Goal: Task Accomplishment & Management: Manage account settings

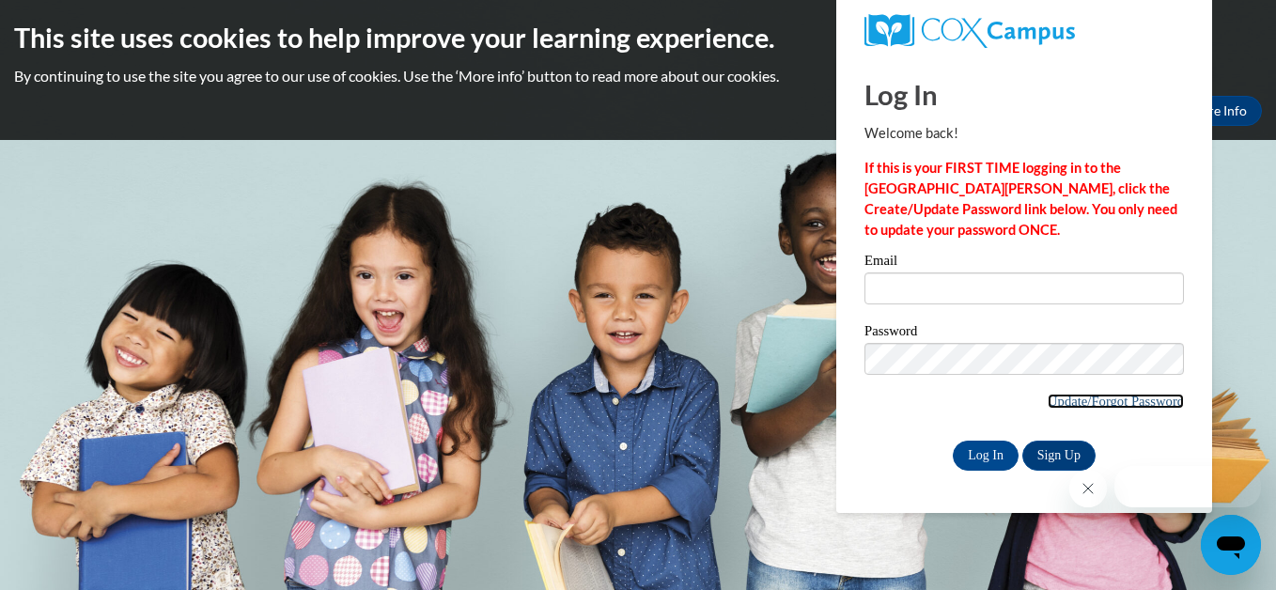
click at [1120, 402] on link "Update/Forgot Password" at bounding box center [1116, 401] width 136 height 15
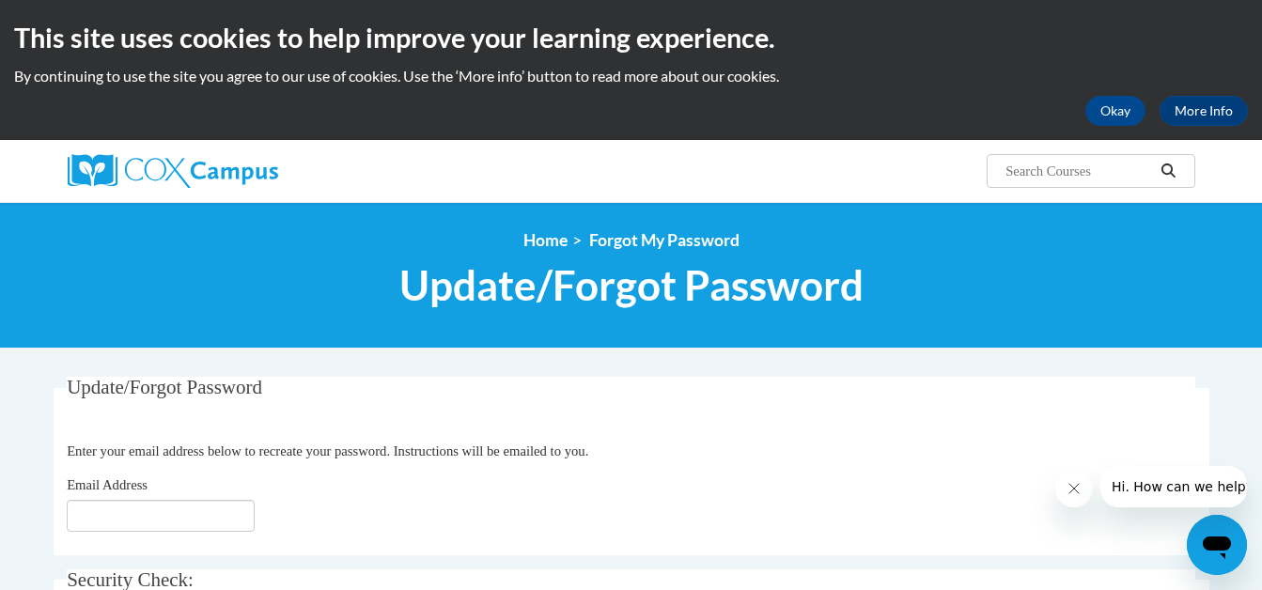
scroll to position [38, 0]
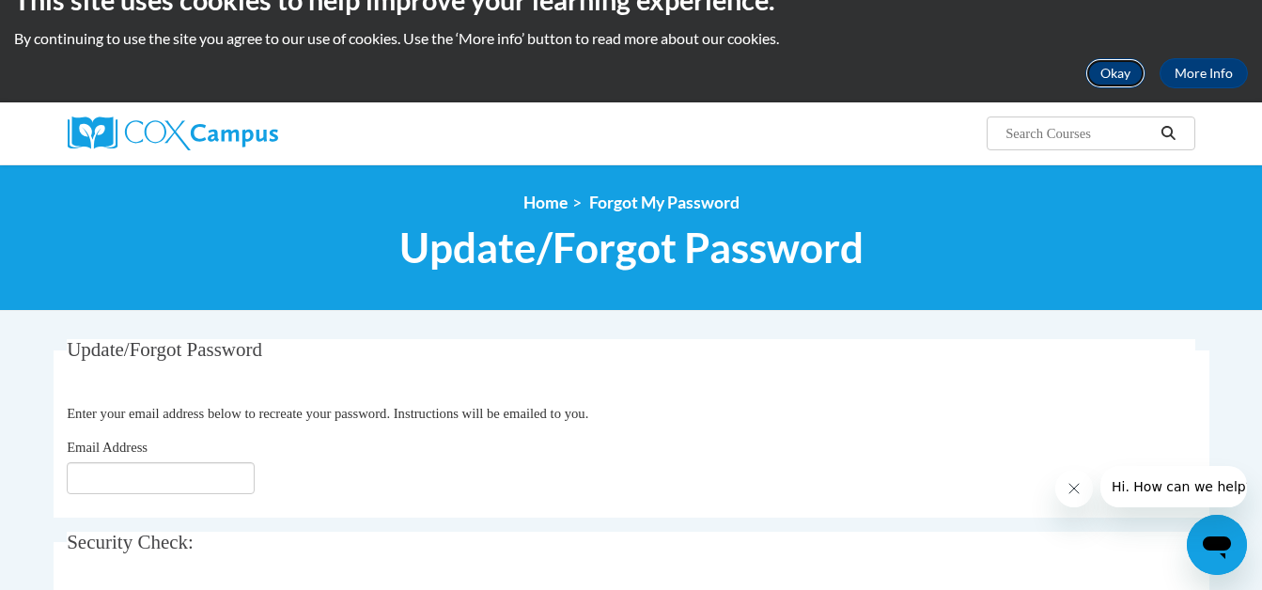
click at [1124, 63] on button "Okay" at bounding box center [1115, 73] width 60 height 30
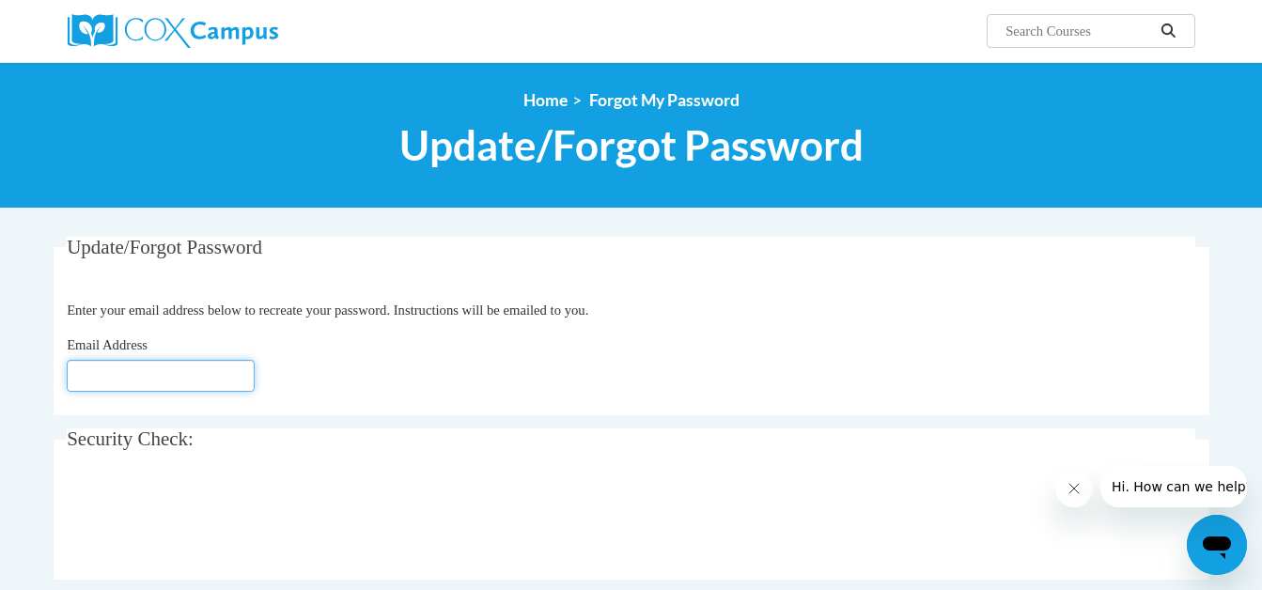
click at [114, 374] on input "Email Address" at bounding box center [161, 376] width 188 height 32
type input "[EMAIL_ADDRESS][DOMAIN_NAME]"
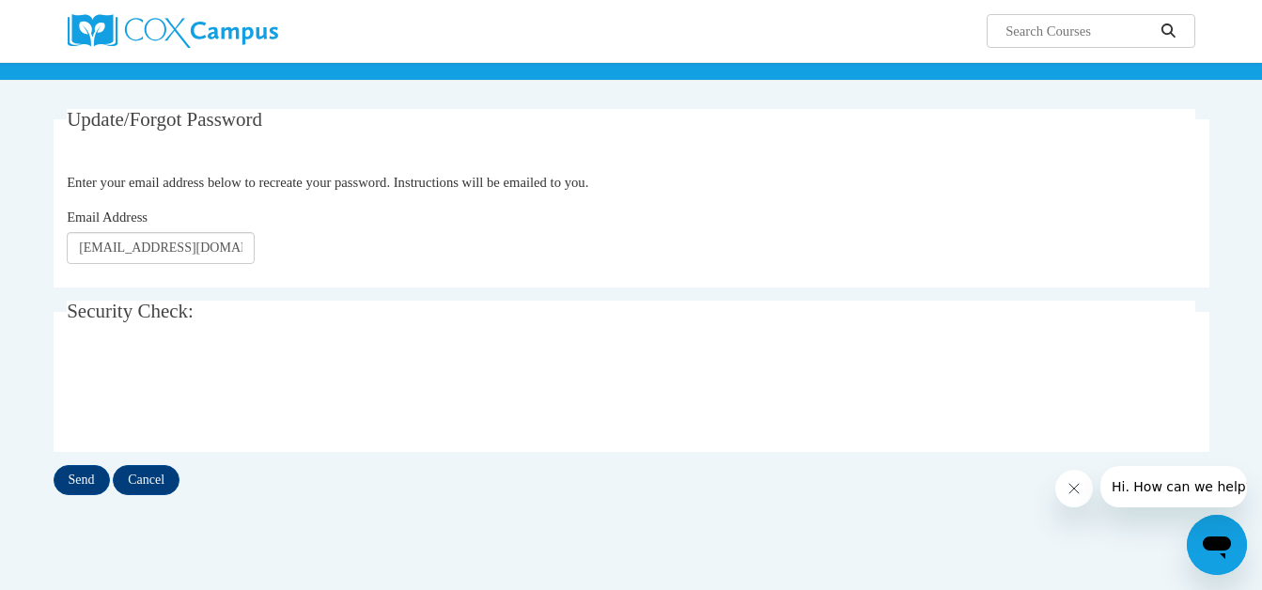
scroll to position [150, 0]
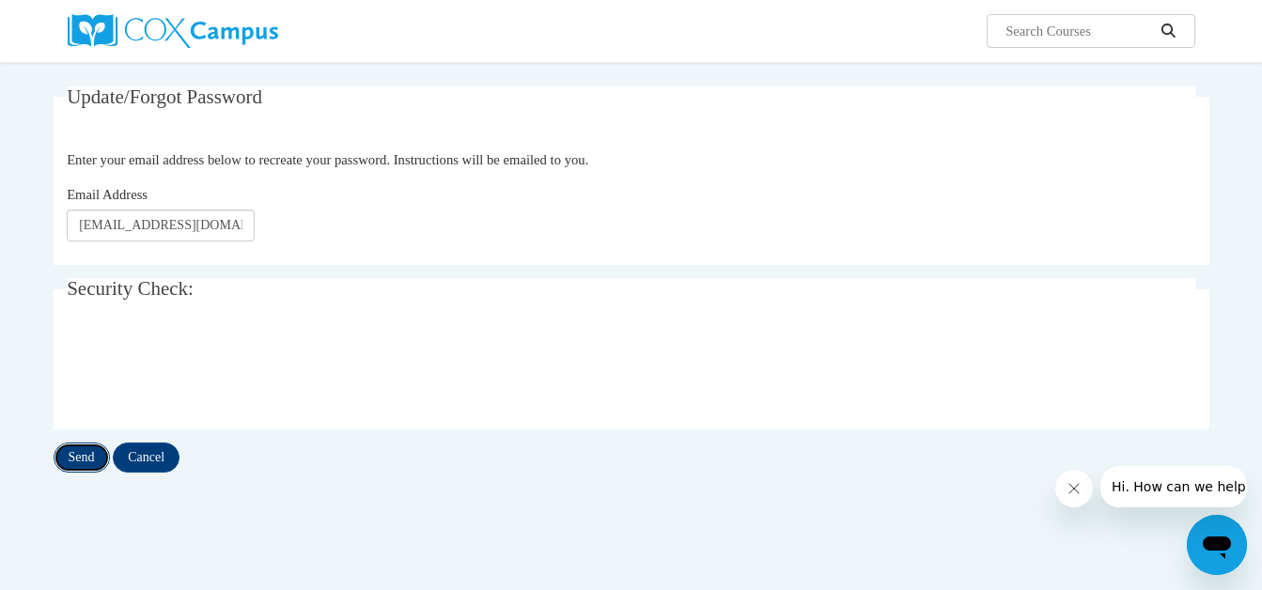
click at [83, 460] on input "Send" at bounding box center [82, 458] width 56 height 30
